Goal: Information Seeking & Learning: Check status

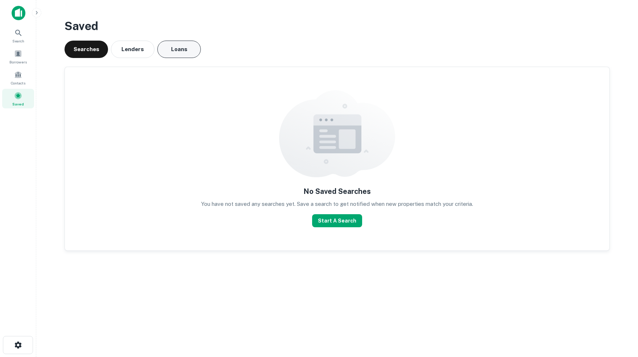
click at [179, 47] on button "Loans" at bounding box center [178, 49] width 43 height 17
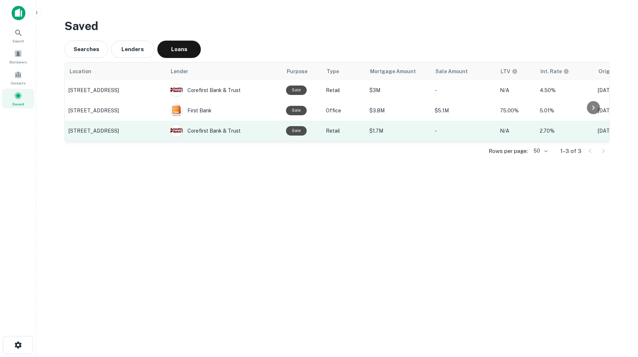
click at [112, 134] on p "[STREET_ADDRESS]" at bounding box center [116, 131] width 94 height 7
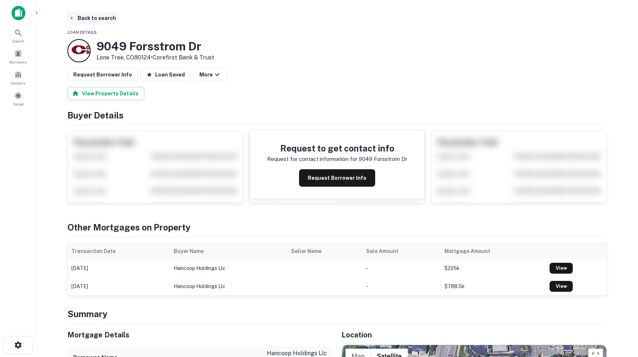
click at [85, 18] on button "Back to search" at bounding box center [92, 18] width 53 height 13
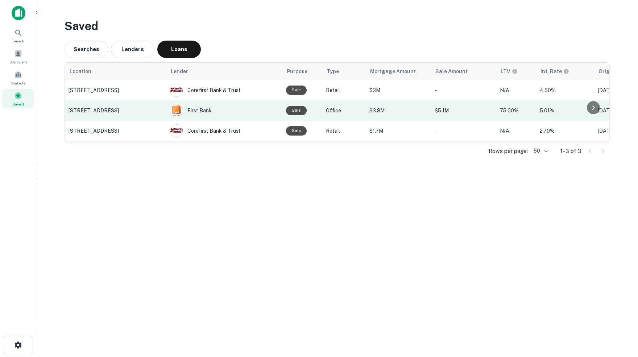
click at [125, 112] on p "[STREET_ADDRESS]" at bounding box center [116, 110] width 94 height 7
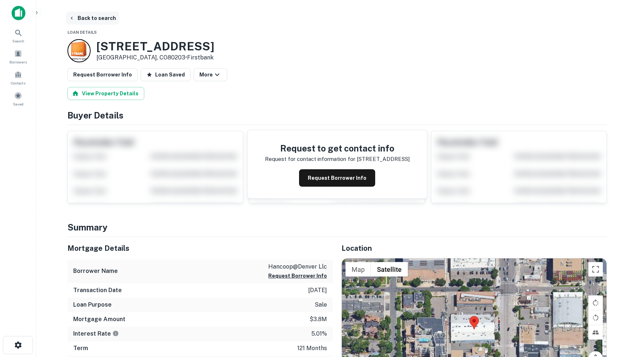
click at [72, 17] on icon "button" at bounding box center [72, 18] width 2 height 3
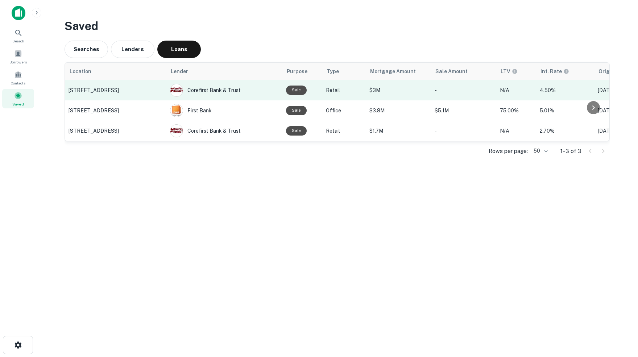
click at [130, 87] on p "[STREET_ADDRESS]" at bounding box center [116, 90] width 94 height 7
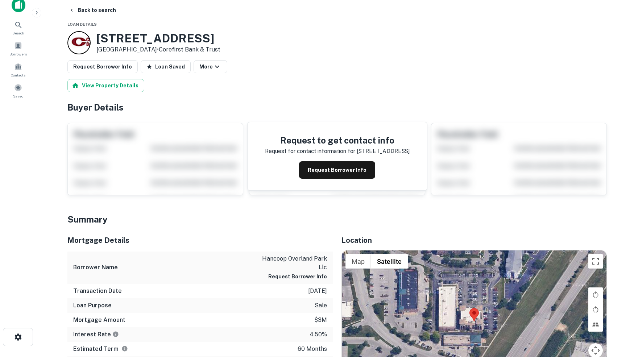
scroll to position [1, 0]
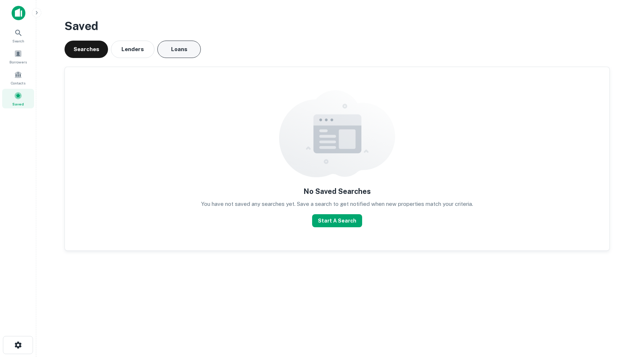
click at [179, 50] on button "Loans" at bounding box center [178, 49] width 43 height 17
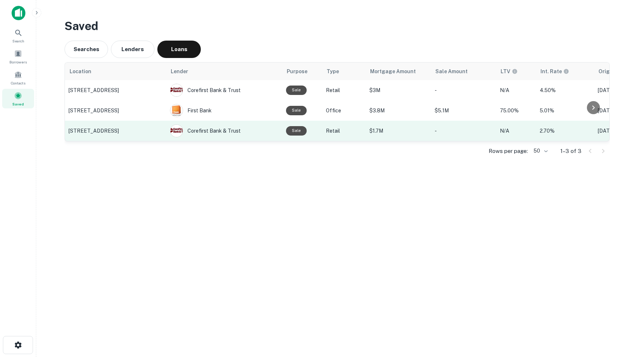
click at [116, 132] on p "[STREET_ADDRESS]" at bounding box center [116, 131] width 94 height 7
